Goal: Transaction & Acquisition: Purchase product/service

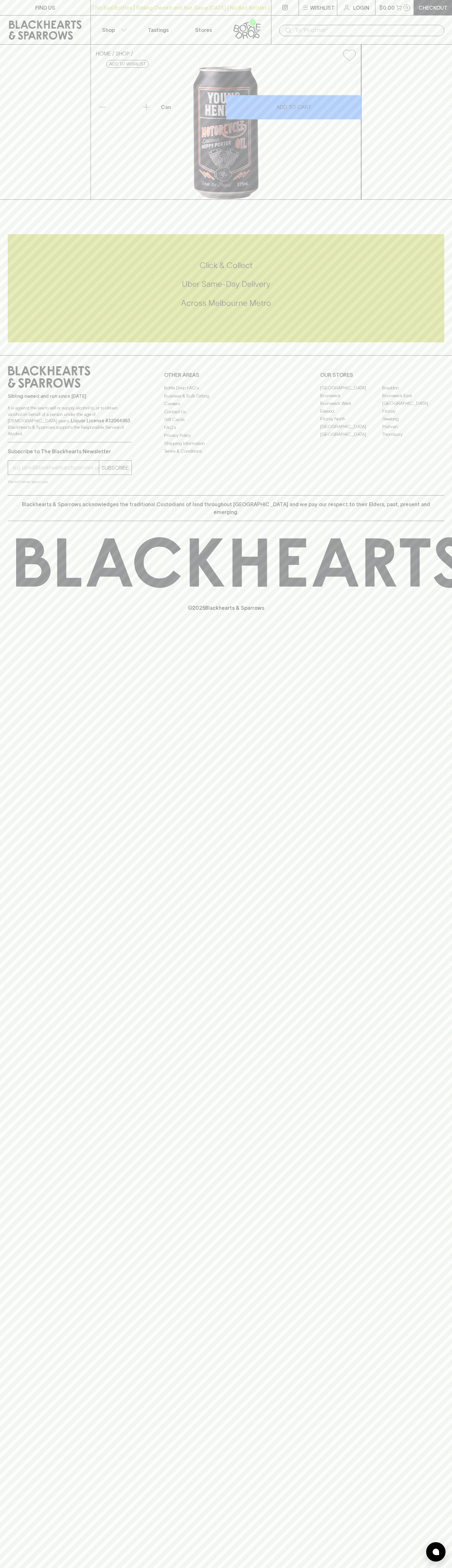
click at [24, 19] on link at bounding box center [45, 30] width 90 height 29
click at [451, 1567] on html "FIND US | No Bad Bottles | Sibling Owned and Run Since [DATE] | No Bad Bottles …" at bounding box center [226, 784] width 452 height 1568
click at [314, 1567] on html "FIND US | No Bad Bottles | Sibling Owned and Run Since [DATE] | No Bad Bottles …" at bounding box center [226, 784] width 452 height 1568
